Goal: Navigation & Orientation: Find specific page/section

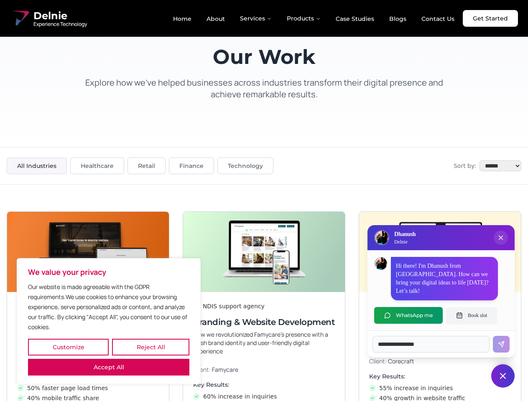
click at [68, 347] on button "Customize" at bounding box center [68, 347] width 81 height 17
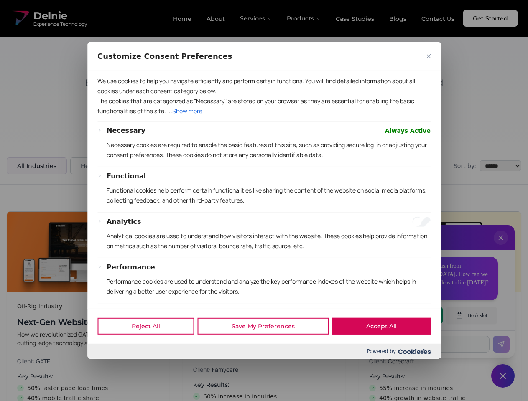
click at [150, 347] on div at bounding box center [264, 200] width 528 height 401
click at [109, 96] on p "We use cookies to help you navigate efficiently and perform certain functions. …" at bounding box center [263, 86] width 333 height 20
click at [264, 200] on div "Necessary Always Active Necessary cookies are required to enable the basic feat…" at bounding box center [263, 255] width 333 height 259
click at [500, 246] on div at bounding box center [264, 200] width 528 height 401
click at [408, 315] on div "Reject All Save My Preferences Accept All" at bounding box center [263, 326] width 353 height 36
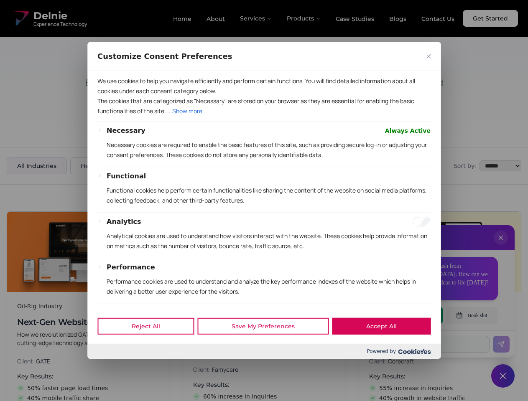
click at [471, 315] on div at bounding box center [264, 200] width 528 height 401
click at [502, 376] on div at bounding box center [264, 200] width 528 height 401
click at [256, 18] on div at bounding box center [264, 200] width 528 height 401
click at [304, 18] on div at bounding box center [264, 200] width 528 height 401
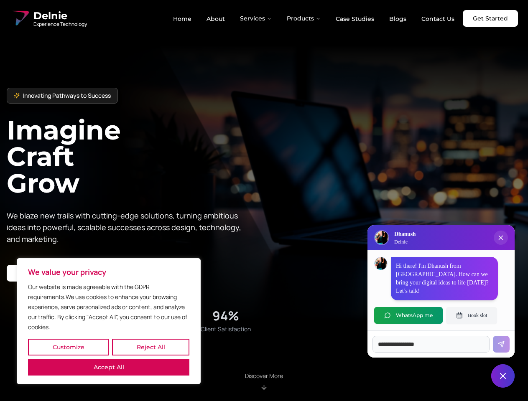
click at [68, 347] on button "Customize" at bounding box center [68, 347] width 81 height 17
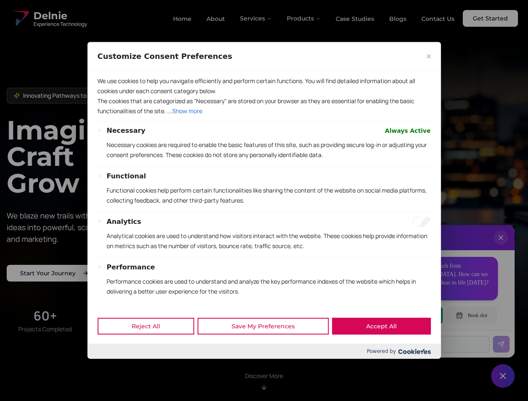
click at [150, 347] on div at bounding box center [264, 200] width 528 height 401
click at [109, 96] on p "We use cookies to help you navigate efficiently and perform certain functions. …" at bounding box center [263, 86] width 333 height 20
click at [264, 160] on p "Necessary cookies are required to enable the basic features of this site, such …" at bounding box center [269, 150] width 324 height 20
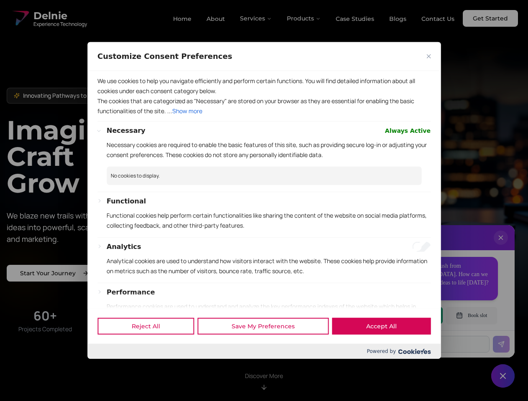
click at [256, 18] on div at bounding box center [264, 200] width 528 height 401
click at [304, 18] on div at bounding box center [264, 200] width 528 height 401
click at [500, 246] on div at bounding box center [264, 200] width 528 height 401
click at [408, 315] on div "Reject All Save My Preferences Accept All" at bounding box center [263, 326] width 353 height 36
click at [471, 315] on div at bounding box center [264, 200] width 528 height 401
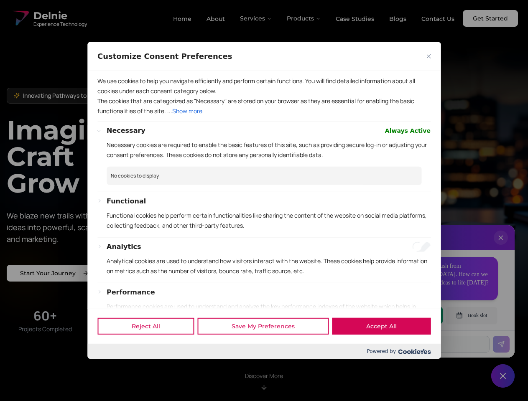
click at [502, 376] on div at bounding box center [264, 200] width 528 height 401
